Goal: Find specific page/section: Find specific page/section

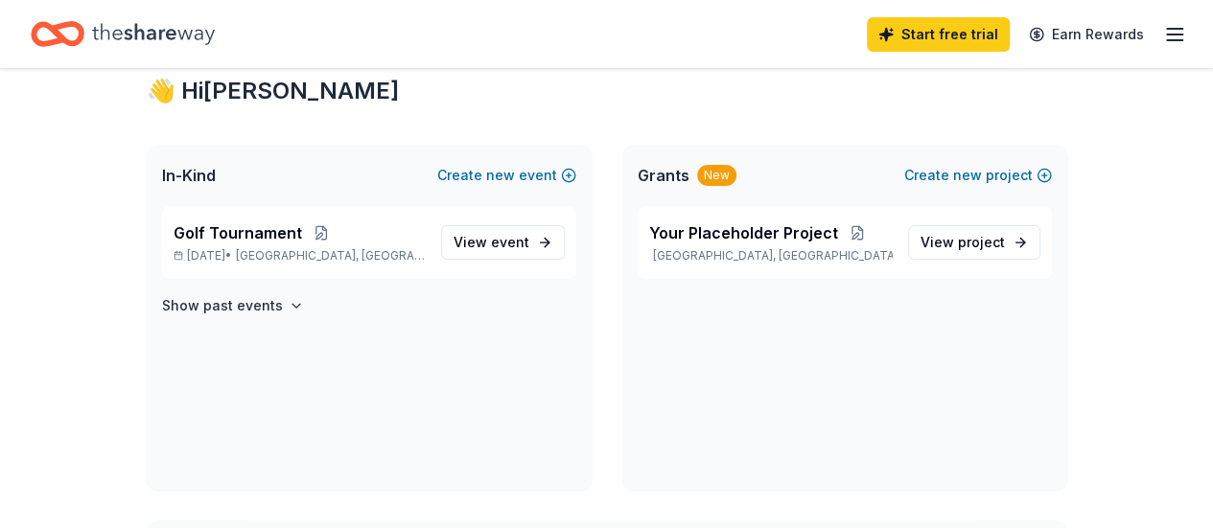
scroll to position [96, 0]
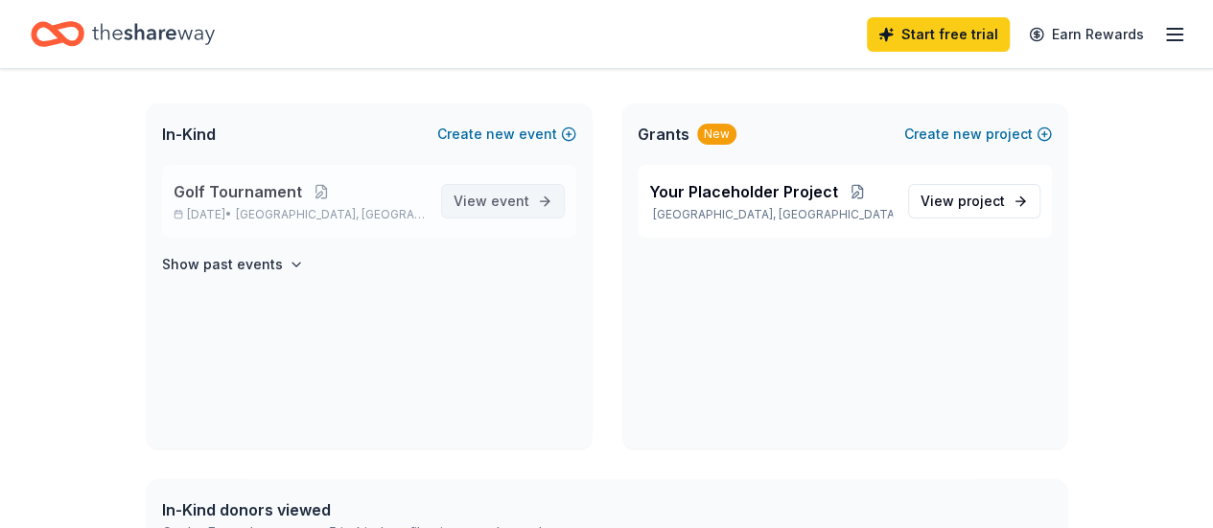
click at [525, 203] on span "event" at bounding box center [510, 201] width 38 height 16
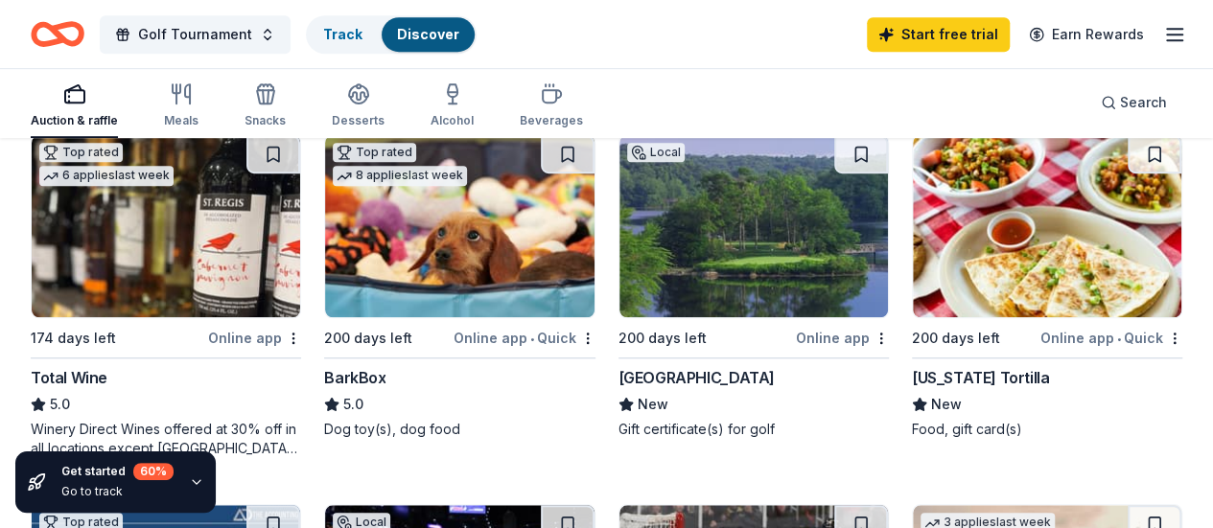
scroll to position [575, 0]
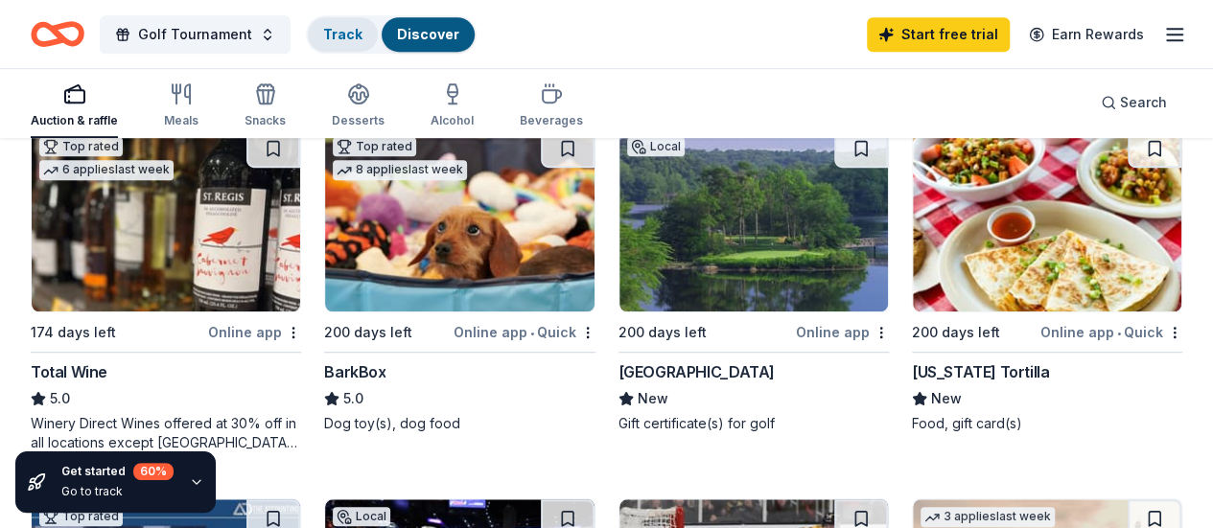
click at [350, 24] on div "Track" at bounding box center [343, 34] width 70 height 35
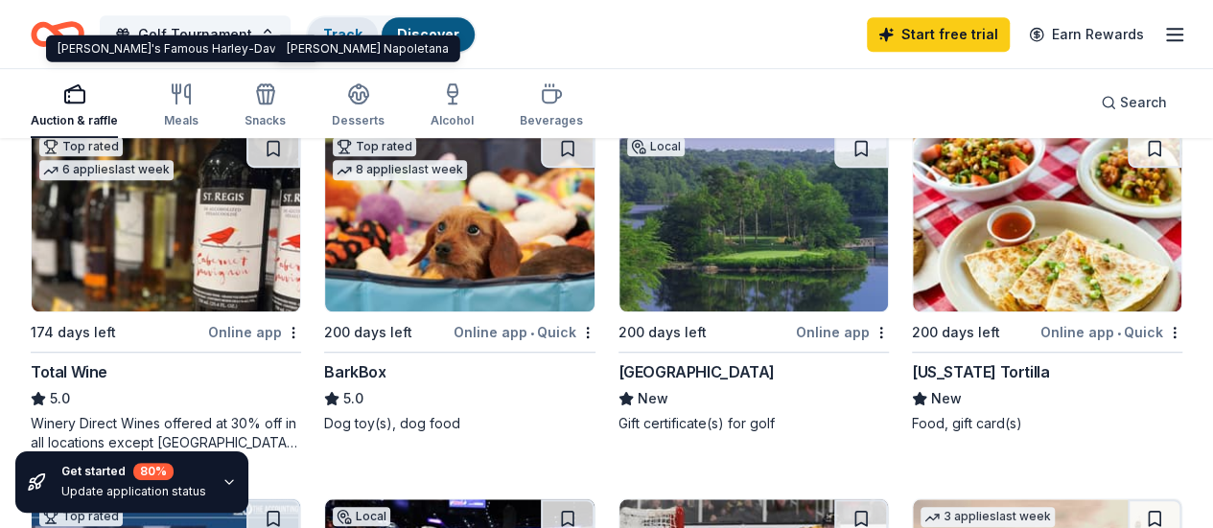
click at [353, 30] on link "Track" at bounding box center [342, 34] width 39 height 16
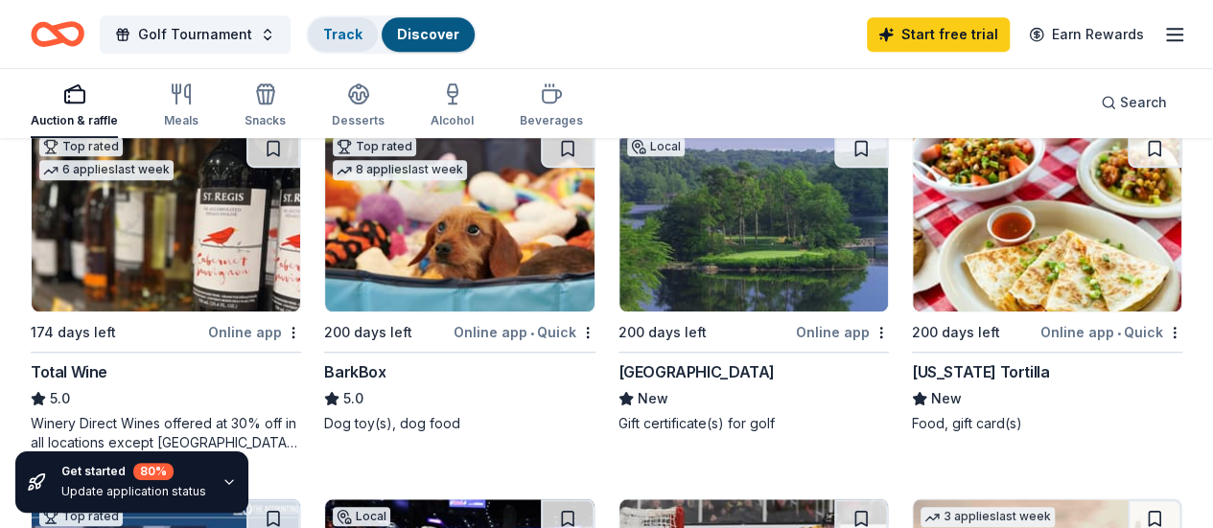
click at [359, 32] on link "Track" at bounding box center [342, 34] width 39 height 16
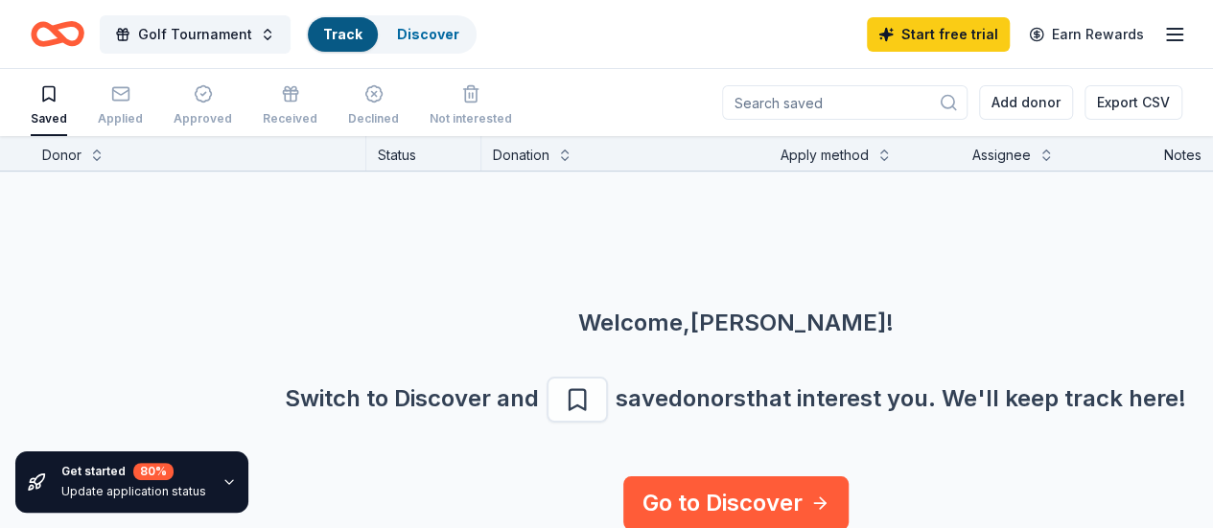
scroll to position [47, 0]
click at [127, 106] on div "Applied" at bounding box center [120, 105] width 45 height 42
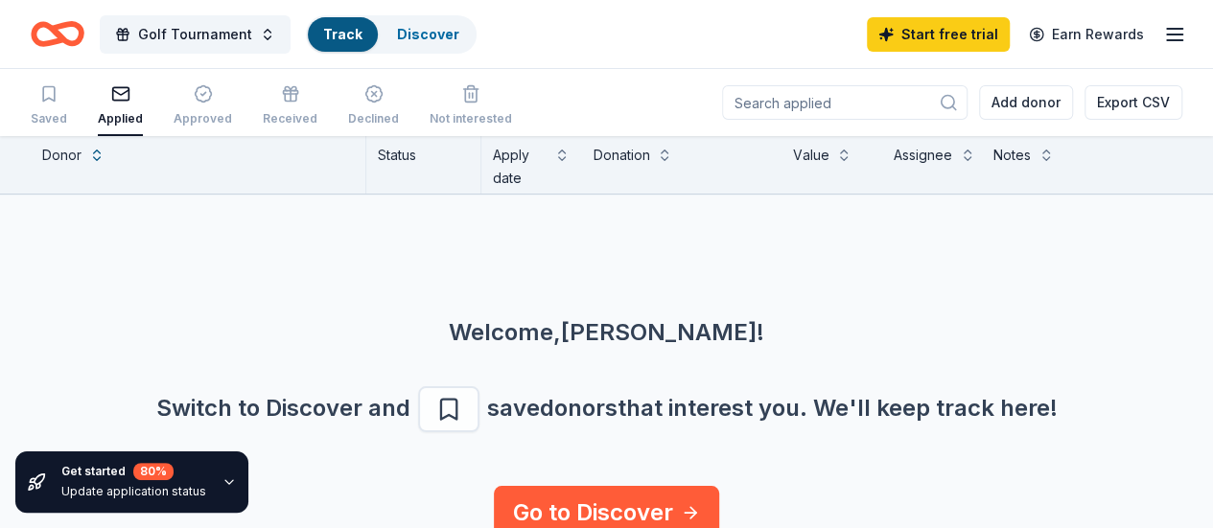
scroll to position [70, 0]
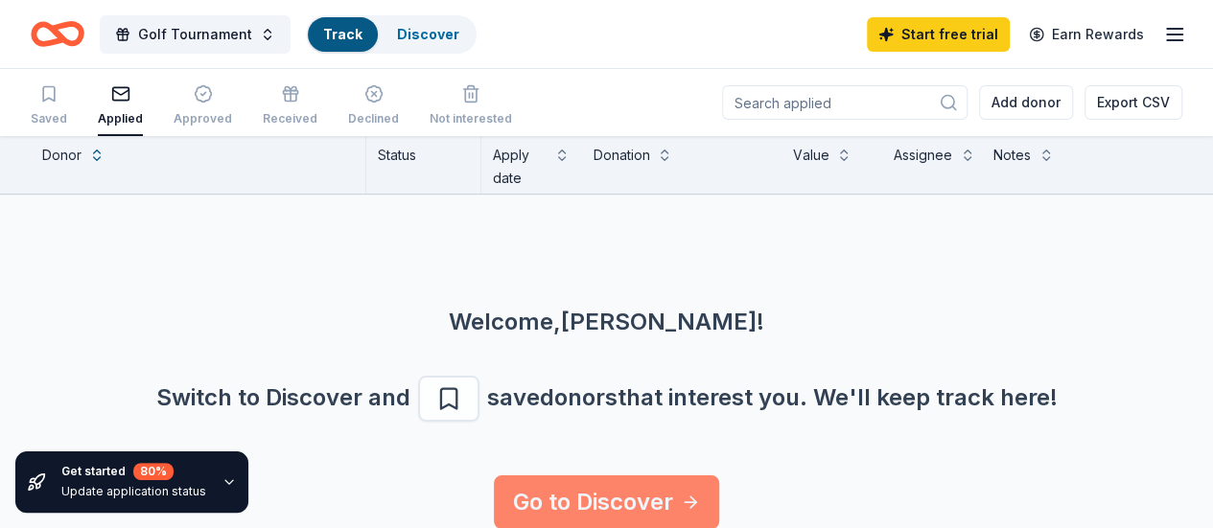
click at [601, 489] on link "Go to Discover" at bounding box center [606, 503] width 225 height 54
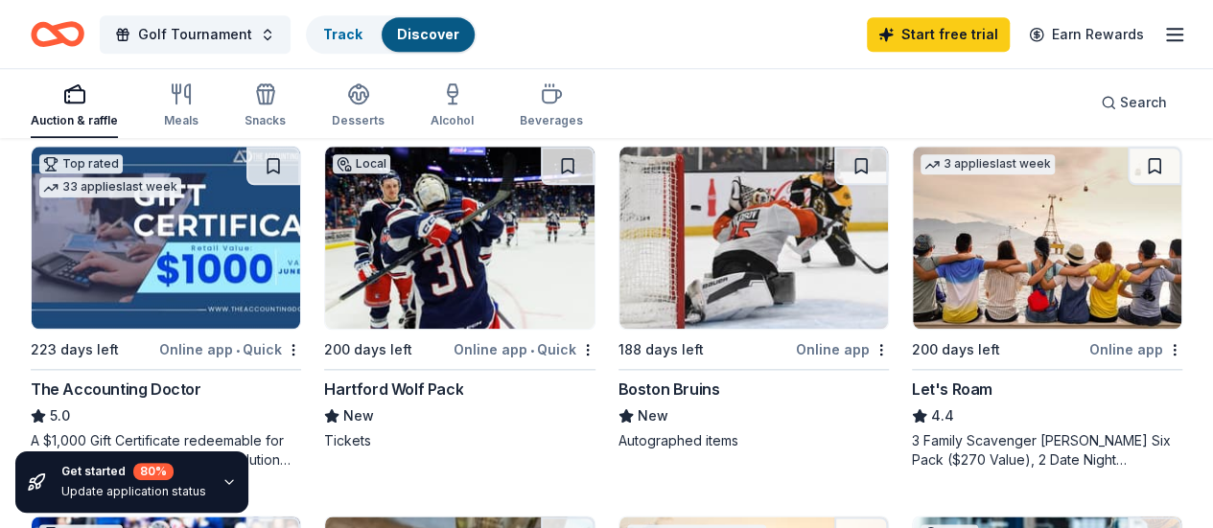
scroll to position [959, 0]
